Goal: Navigation & Orientation: Find specific page/section

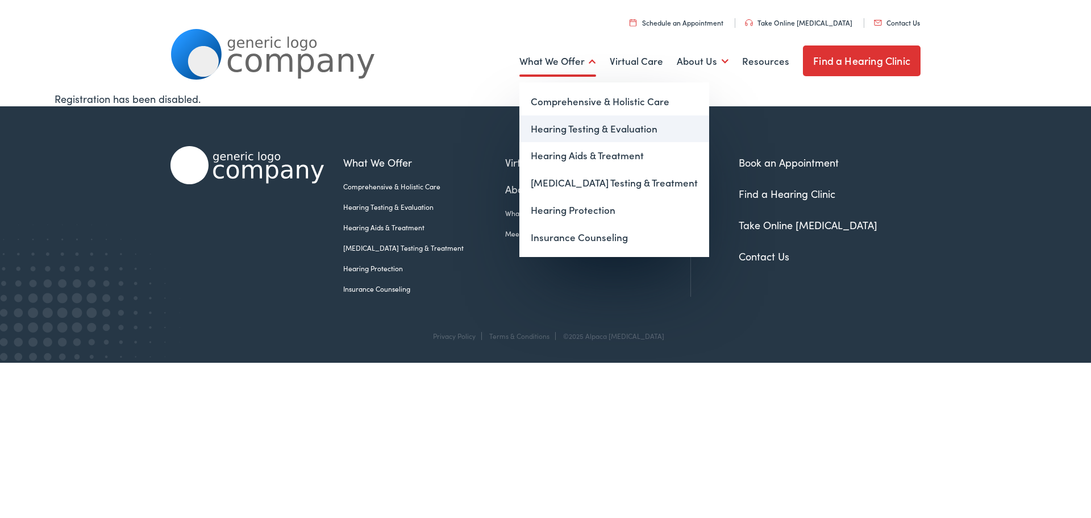
click at [584, 126] on link "Hearing Testing & Evaluation" at bounding box center [615, 128] width 190 height 27
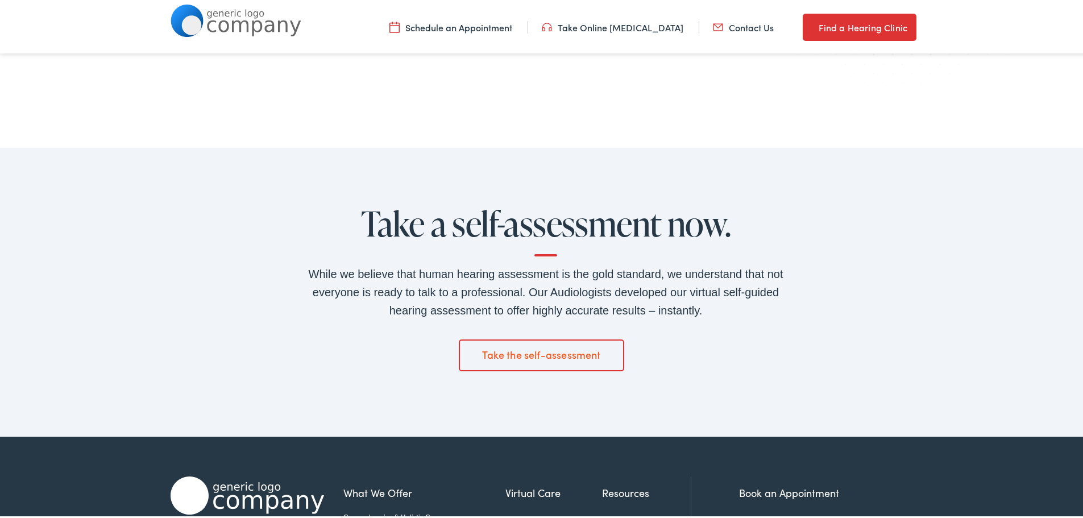
scroll to position [1819, 0]
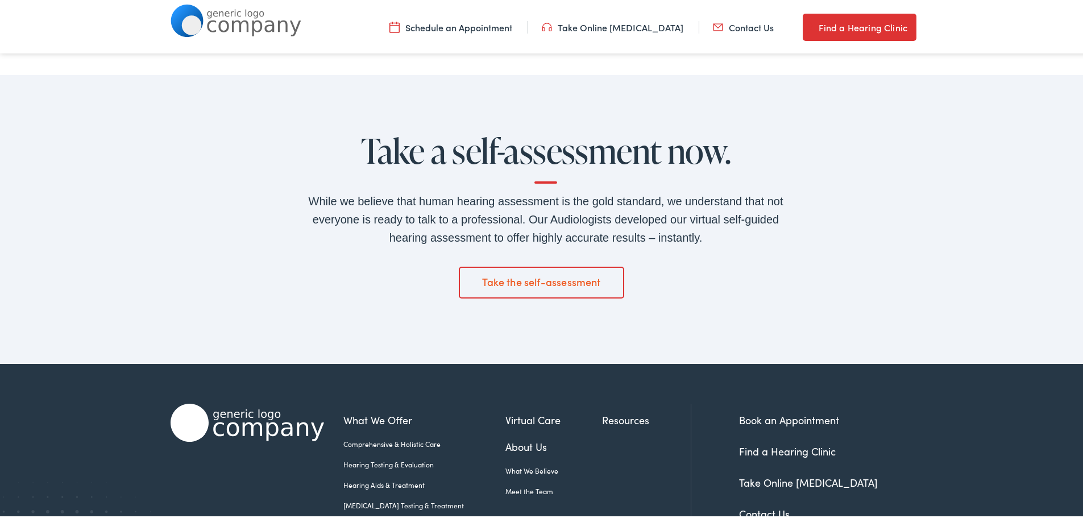
click at [576, 279] on link "Take the self-assessment" at bounding box center [542, 280] width 166 height 32
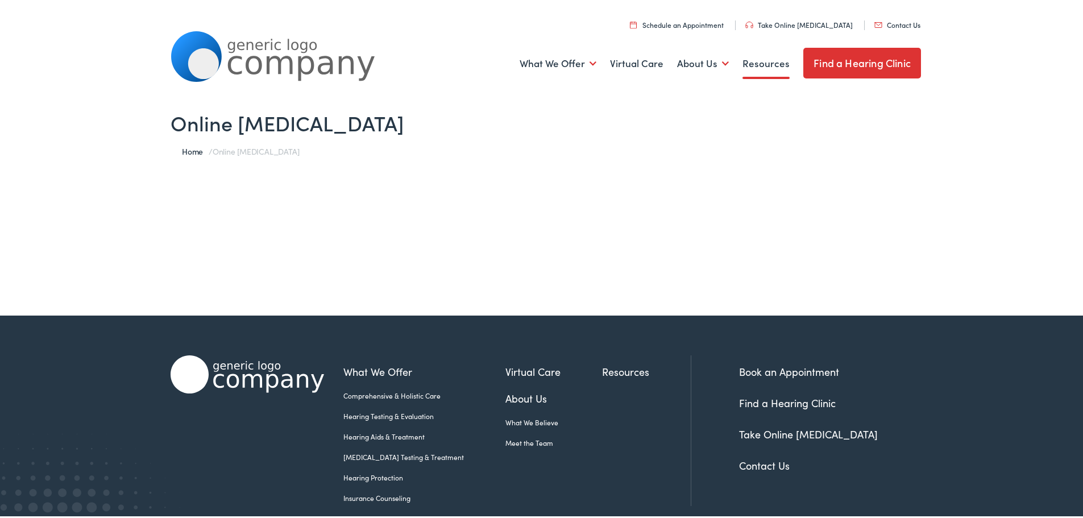
click at [757, 64] on link "Resources" at bounding box center [765, 61] width 47 height 42
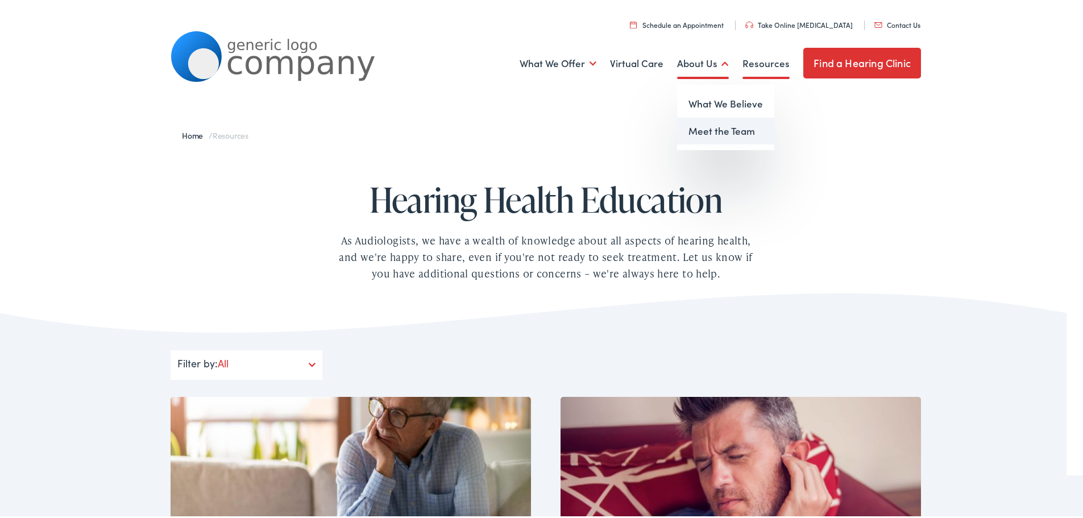
click at [698, 130] on link "Meet the Team" at bounding box center [725, 128] width 97 height 27
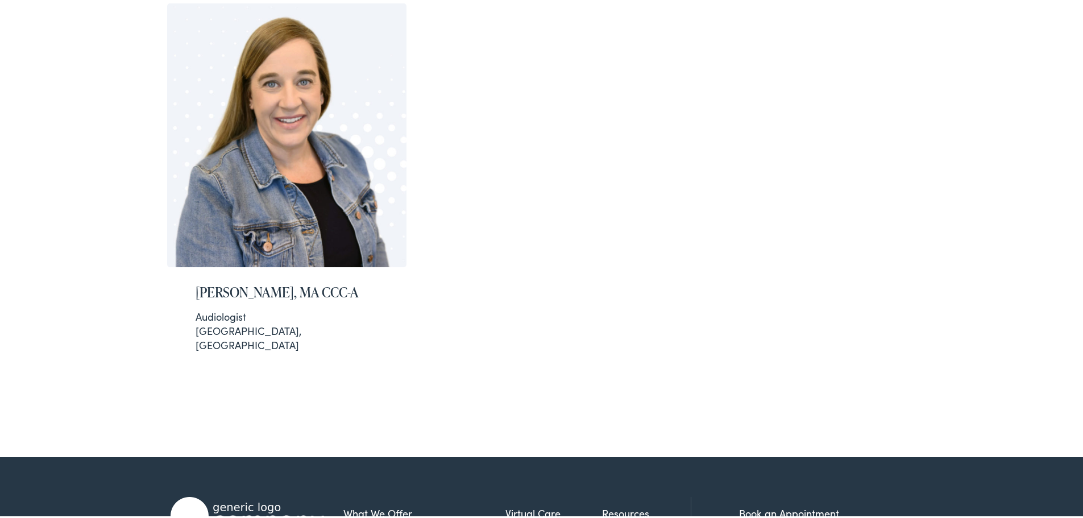
scroll to position [284, 0]
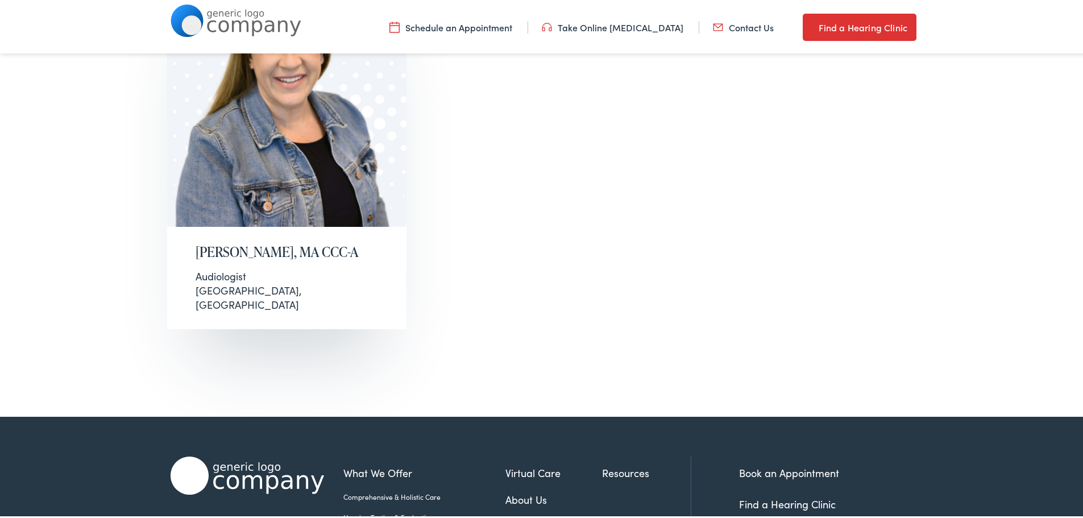
click at [306, 140] on img at bounding box center [287, 93] width 240 height 264
